Goal: Check status

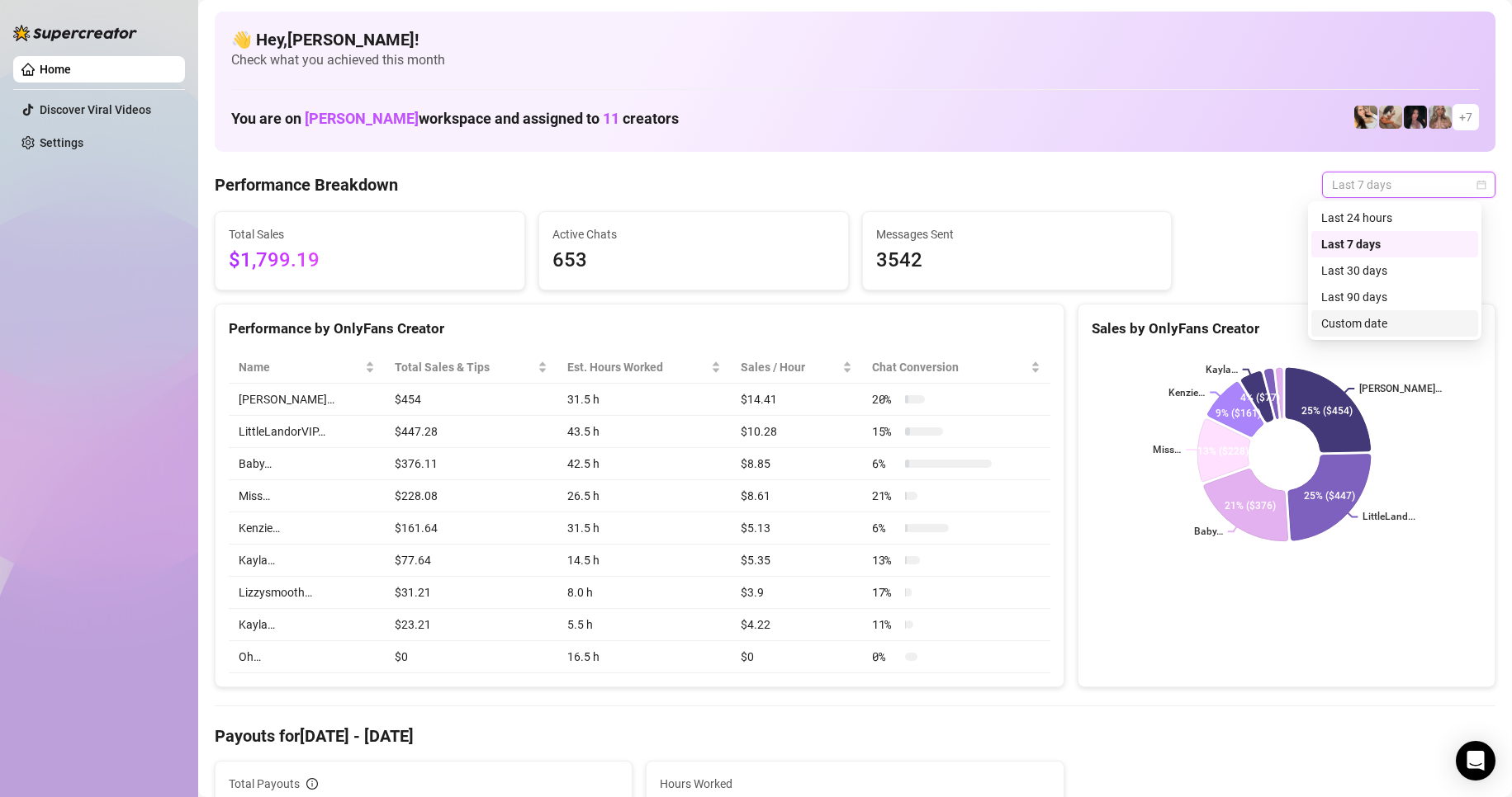
click at [1375, 328] on div "Custom date" at bounding box center [1394, 323] width 147 height 18
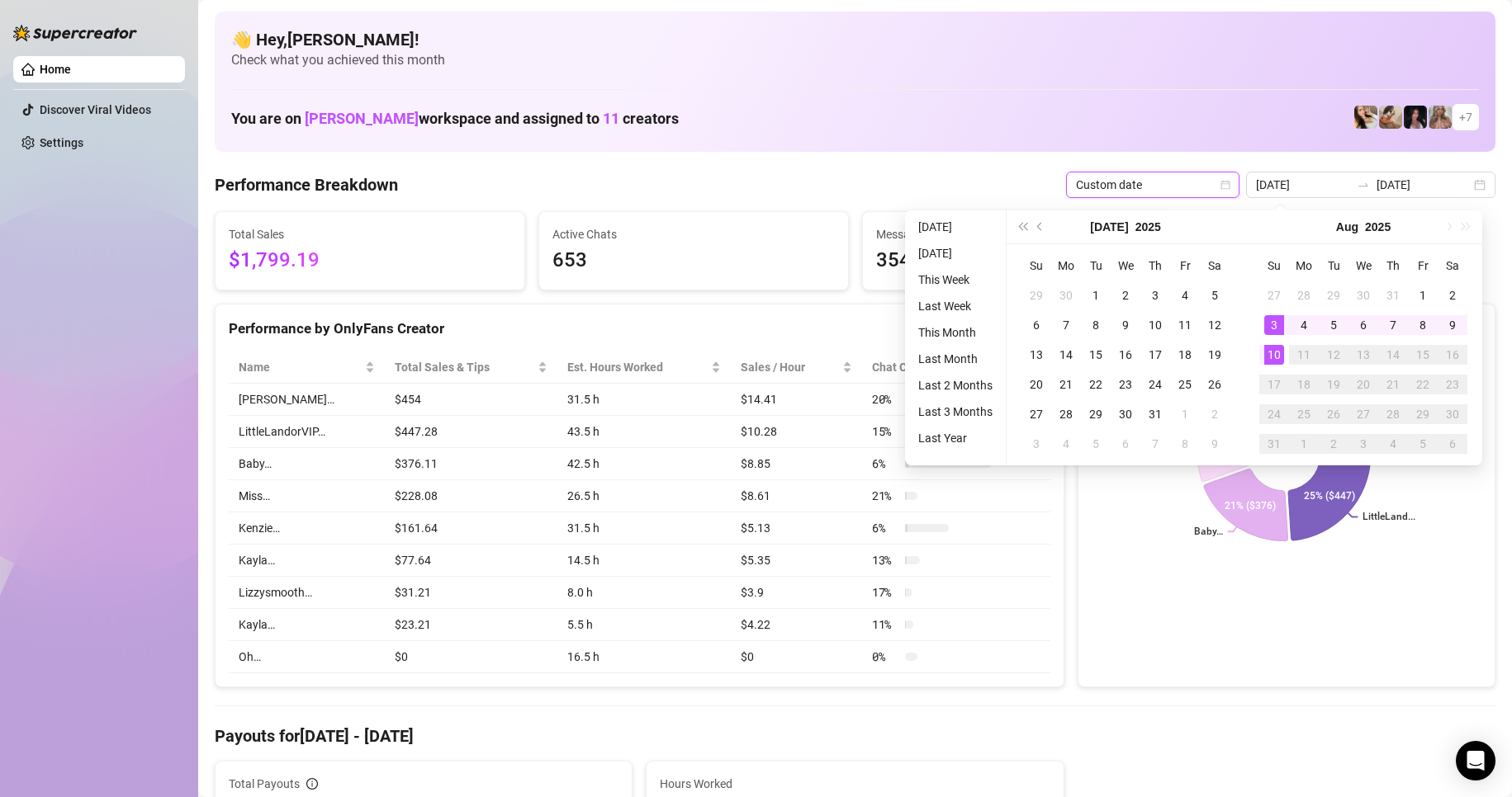
type input "[DATE]"
click at [1280, 354] on div "10" at bounding box center [1274, 355] width 20 height 20
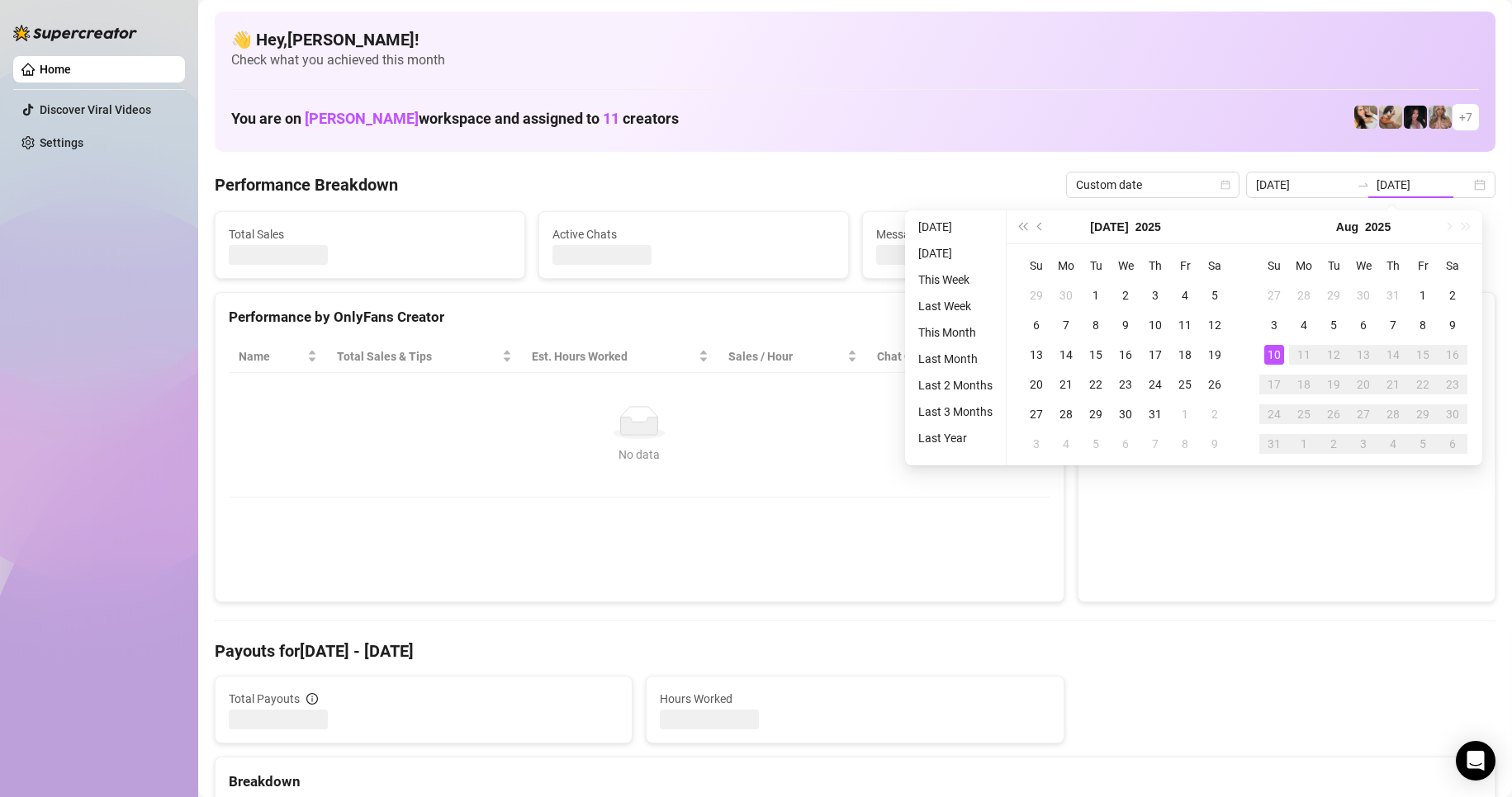
type input "[DATE]"
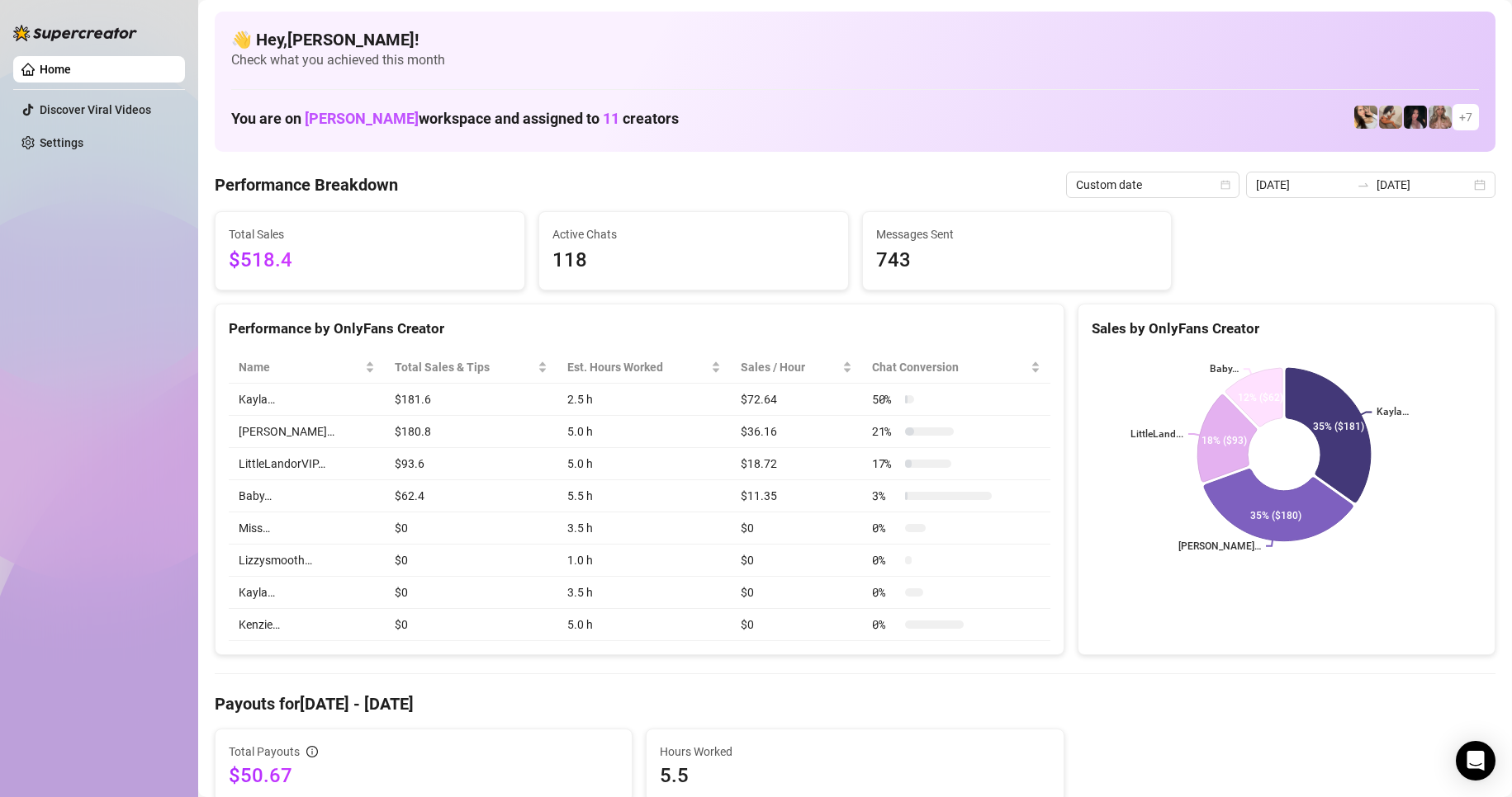
drag, startPoint x: 231, startPoint y: 254, endPoint x: 322, endPoint y: 262, distance: 91.4
click at [322, 262] on div "Total Sales $518.4" at bounding box center [370, 251] width 324 height 79
click at [337, 257] on span "$518.4" at bounding box center [369, 260] width 283 height 32
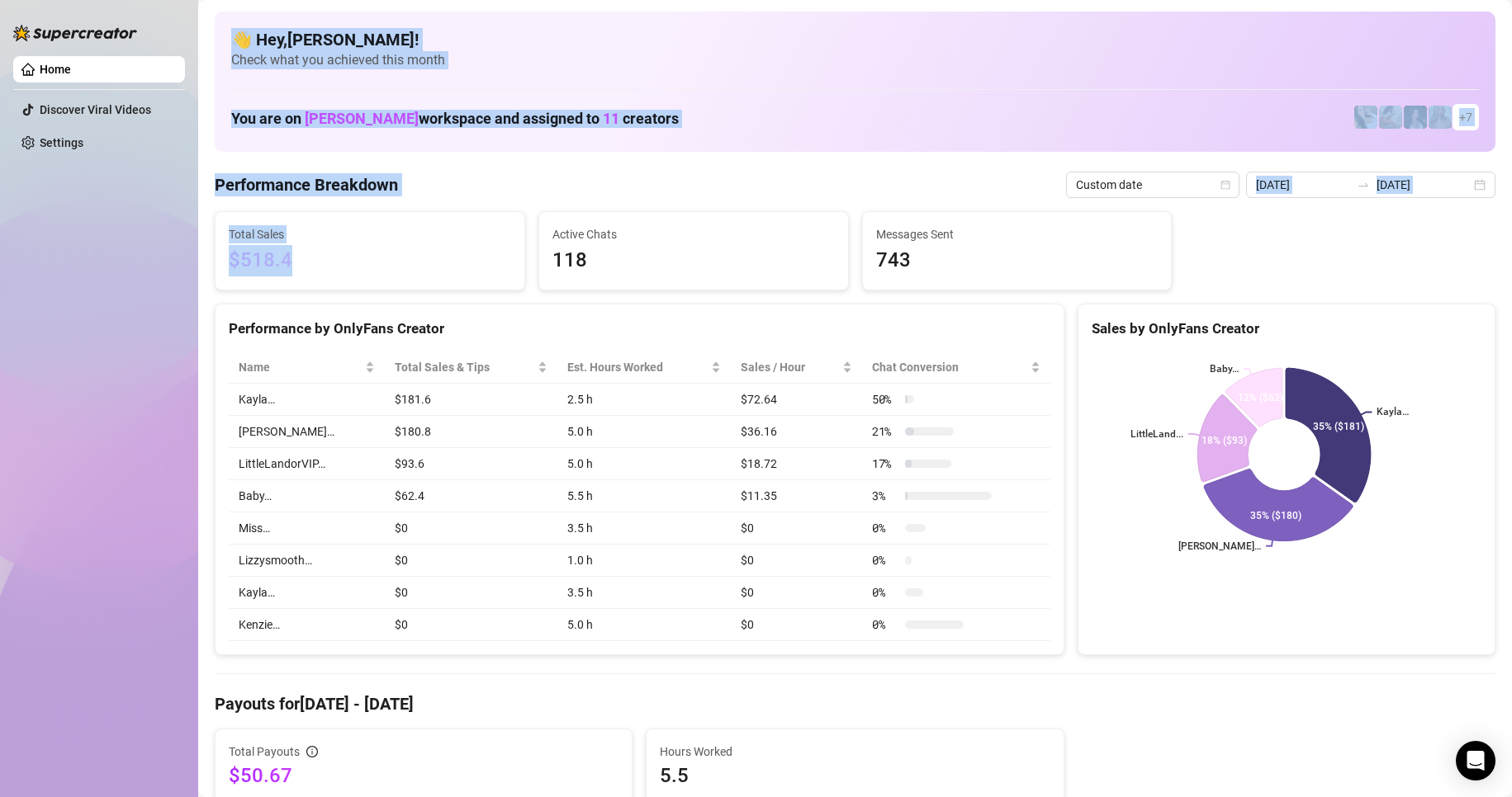
drag, startPoint x: 267, startPoint y: 261, endPoint x: 159, endPoint y: 264, distance: 108.0
click at [159, 264] on div "Home Discover Viral Videos Settings After OnlyFans cut GMT+8 [GEOGRAPHIC_DATA]/…" at bounding box center [756, 398] width 1512 height 797
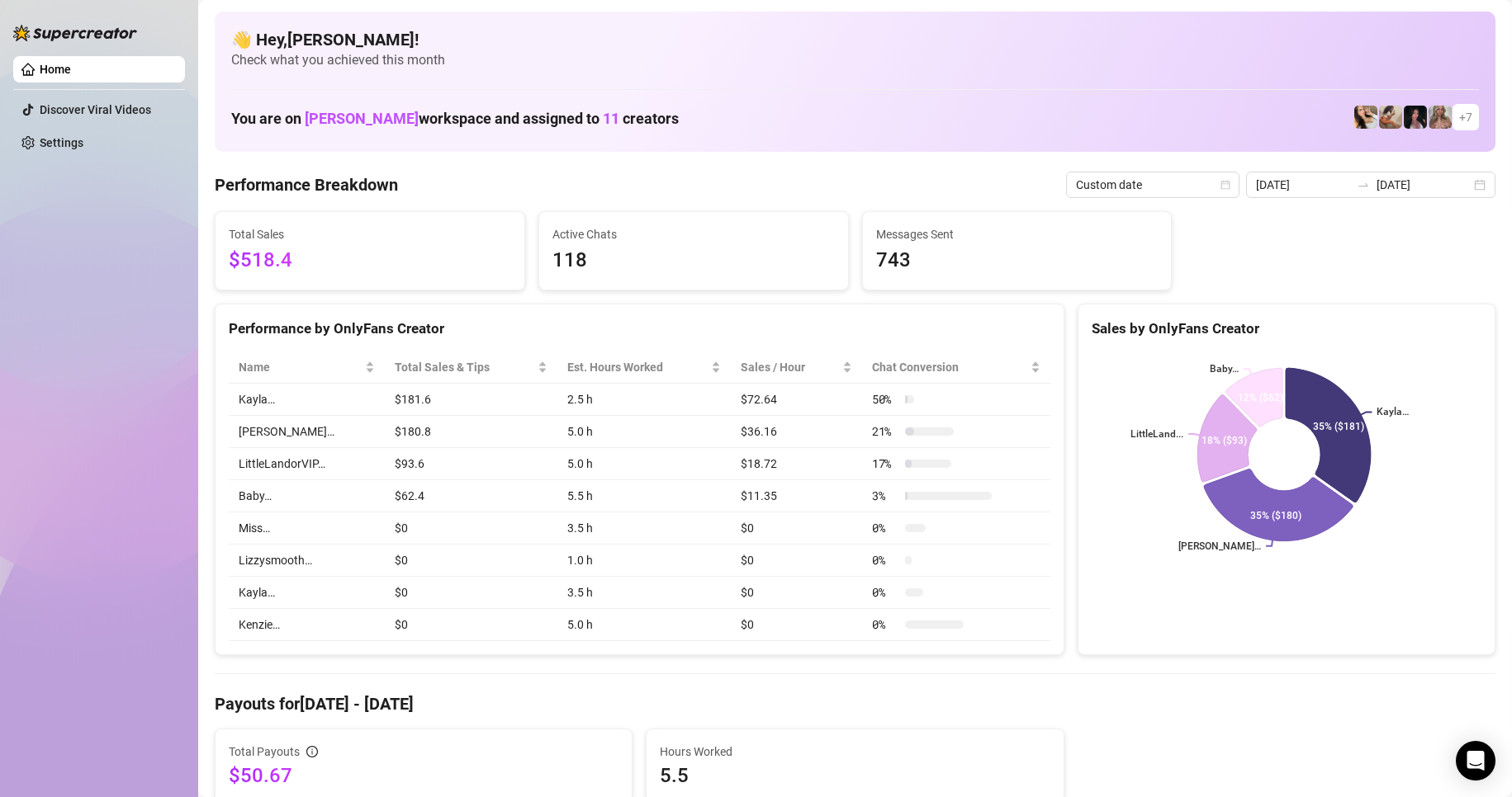
click at [159, 199] on div "Home Discover Viral Videos Settings" at bounding box center [99, 391] width 172 height 783
